Goal: Information Seeking & Learning: Learn about a topic

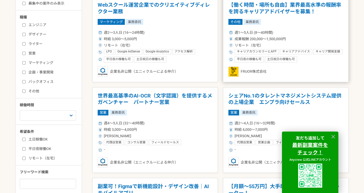
scroll to position [137, 0]
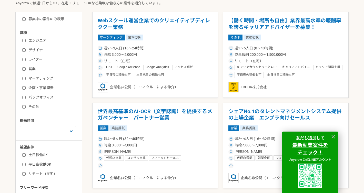
click at [31, 41] on label "エンジニア" at bounding box center [51, 40] width 59 height 5
click at [26, 41] on input "エンジニア" at bounding box center [23, 40] width 3 height 3
checkbox input "true"
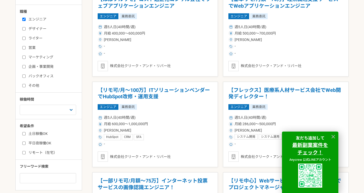
scroll to position [158, 0]
click at [47, 105] on select "週1人日（8時間）以下 週2人日（16時間）以下 週3人日（24時間）以下 週4人日（32時間）以下 週5人日（40時間）以下" at bounding box center [48, 109] width 56 height 10
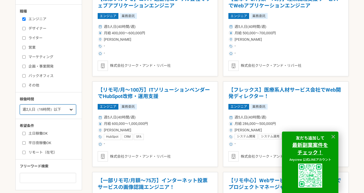
click at [20, 104] on select "週1人日（8時間）以下 週2人日（16時間）以下 週3人日（24時間）以下 週4人日（32時間）以下 週5人日（40時間）以下" at bounding box center [48, 109] width 56 height 10
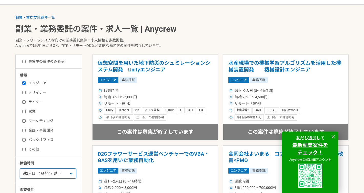
scroll to position [189, 0]
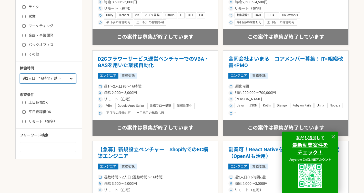
click at [46, 79] on select "週1人日（8時間）以下 週2人日（16時間）以下 週3人日（24時間）以下 週4人日（32時間）以下 週5人日（40時間）以下" at bounding box center [48, 78] width 56 height 10
select select "1"
click at [20, 73] on select "週1人日（8時間）以下 週2人日（16時間）以下 週3人日（24時間）以下 週4人日（32時間）以下 週5人日（40時間）以下" at bounding box center [48, 78] width 56 height 10
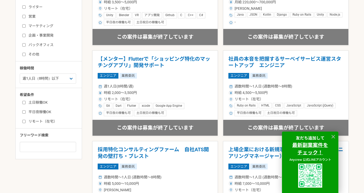
click at [44, 104] on label "土日稼働OK" at bounding box center [51, 102] width 59 height 5
click at [26, 104] on input "土日稼働OK" at bounding box center [23, 102] width 3 height 3
checkbox input "true"
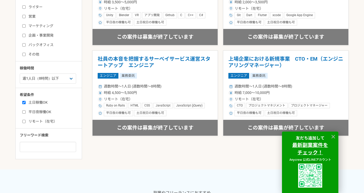
click at [41, 111] on label "平日夜稼働OK" at bounding box center [51, 111] width 59 height 5
click at [26, 111] on input "平日夜稼働OK" at bounding box center [23, 111] width 3 height 3
checkbox input "true"
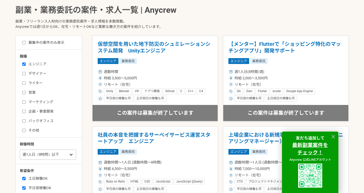
scroll to position [114, 0]
click at [46, 151] on select "週1人日（8時間）以下 週2人日（16時間）以下 週3人日（24時間）以下 週4人日（32時間）以下 週5人日（40時間）以下" at bounding box center [48, 154] width 56 height 10
click at [20, 149] on select "週1人日（8時間）以下 週2人日（16時間）以下 週3人日（24時間）以下 週4人日（32時間）以下 週5人日（40時間）以下" at bounding box center [48, 154] width 56 height 10
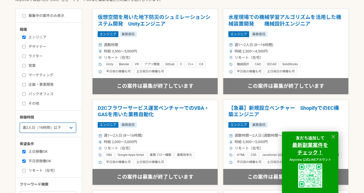
scroll to position [141, 0]
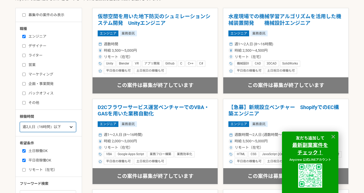
click at [55, 124] on select "週1人日（8時間）以下 週2人日（16時間）以下 週3人日（24時間）以下 週4人日（32時間）以下 週5人日（40時間）以下" at bounding box center [48, 127] width 56 height 10
select select "3"
click at [20, 122] on select "週1人日（8時間）以下 週2人日（16時間）以下 週3人日（24時間）以下 週4人日（32時間）以下 週5人日（40時間）以下" at bounding box center [48, 127] width 56 height 10
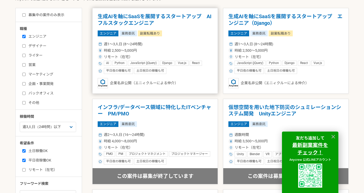
click at [165, 16] on h1 "生成AIを軸にSaaSを展開するスタートアップ　AIフルスタックエンジニア" at bounding box center [155, 19] width 115 height 13
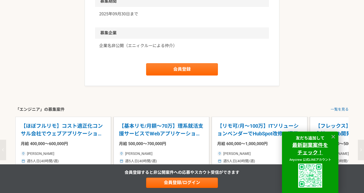
scroll to position [742, 0]
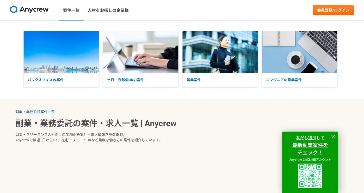
select select "3"
